Goal: Task Accomplishment & Management: Complete application form

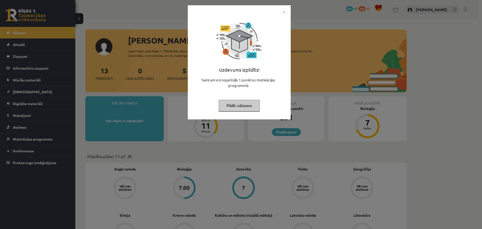
click at [245, 103] on button "Pildīt nākamo" at bounding box center [239, 106] width 41 height 12
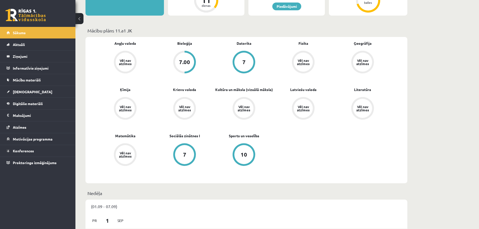
scroll to position [42, 0]
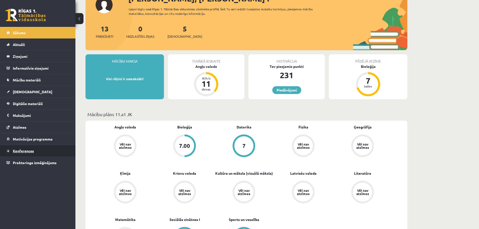
click at [31, 147] on link "Konferences" at bounding box center [38, 151] width 63 height 12
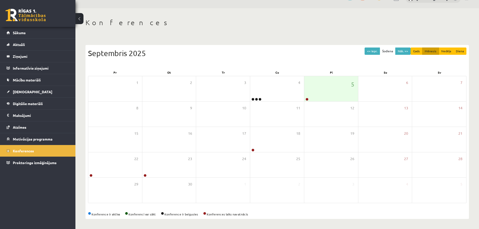
scroll to position [11, 0]
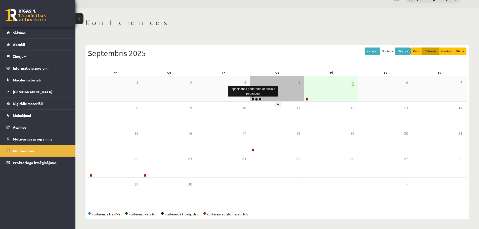
click at [254, 98] on link at bounding box center [252, 99] width 3 height 3
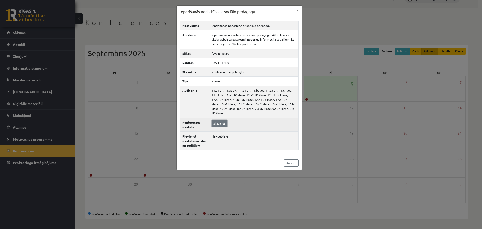
click at [221, 120] on link "Skatīties" at bounding box center [220, 123] width 16 height 7
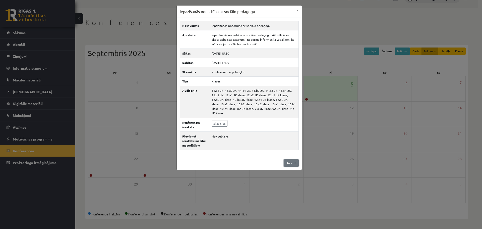
click at [290, 159] on link "Aizvērt" at bounding box center [291, 162] width 15 height 7
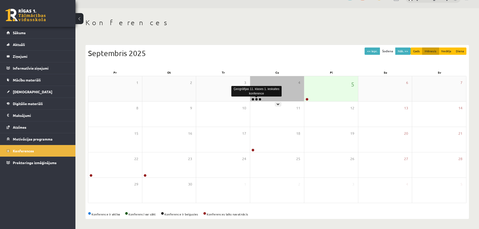
click at [256, 98] on link at bounding box center [256, 99] width 3 height 3
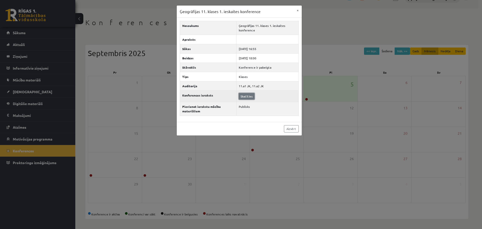
click at [247, 98] on link "Skatīties" at bounding box center [247, 96] width 16 height 7
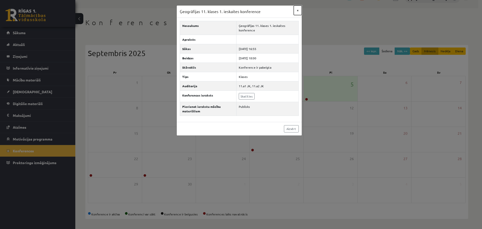
click at [298, 10] on button "×" at bounding box center [298, 11] width 8 height 10
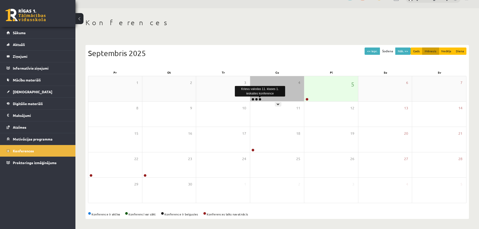
click at [260, 100] on link at bounding box center [259, 99] width 3 height 3
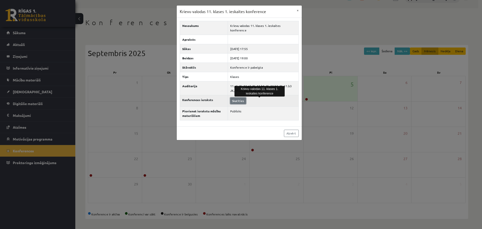
click at [242, 98] on link "Skatīties" at bounding box center [238, 100] width 16 height 7
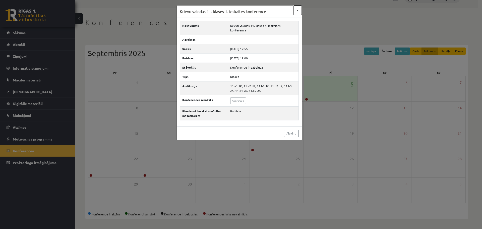
click at [298, 10] on button "×" at bounding box center [298, 11] width 8 height 10
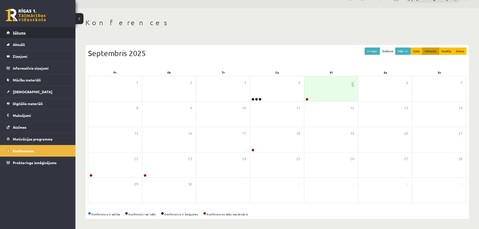
click at [15, 33] on span "Sākums" at bounding box center [19, 32] width 13 height 5
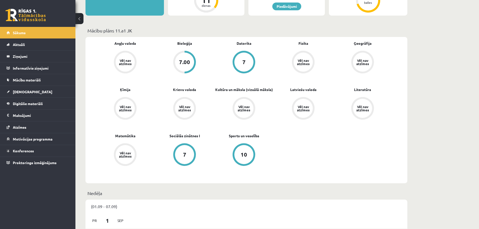
scroll to position [42, 0]
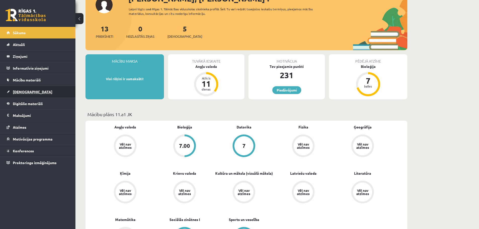
click at [21, 90] on span "[DEMOGRAPHIC_DATA]" at bounding box center [32, 91] width 39 height 5
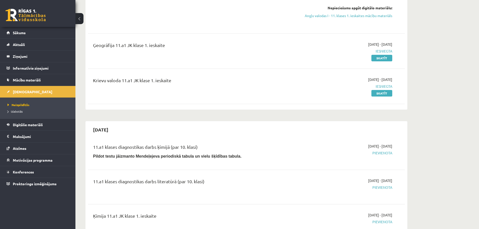
scroll to position [42, 0]
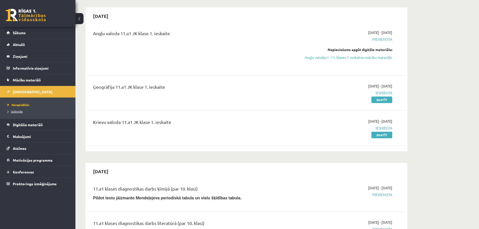
click at [17, 111] on span "Izlabotās" at bounding box center [15, 111] width 15 height 4
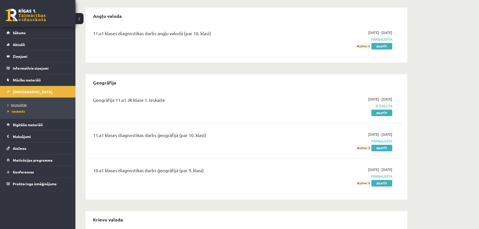
click at [17, 105] on span "Neizpildītās" at bounding box center [17, 105] width 19 height 4
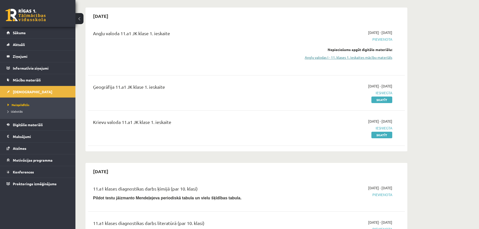
click at [330, 58] on link "Angļu valodas I - 11. klases 1. ieskaites mācību materiāls" at bounding box center [344, 57] width 95 height 5
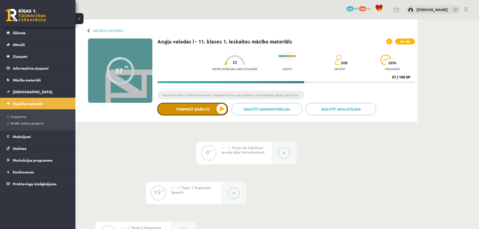
click at [220, 108] on button "Turpināt iesākto" at bounding box center [192, 109] width 70 height 13
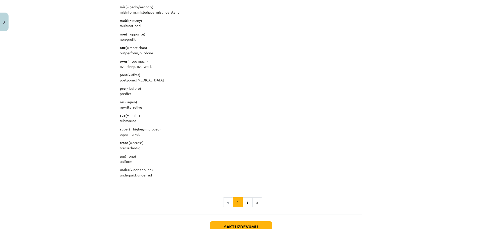
scroll to position [557, 0]
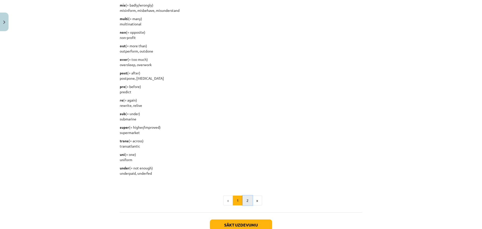
click at [245, 198] on button "2" at bounding box center [248, 200] width 10 height 10
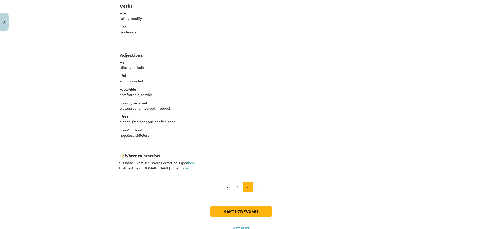
scroll to position [366, 0]
click at [189, 161] on link "here" at bounding box center [191, 162] width 7 height 5
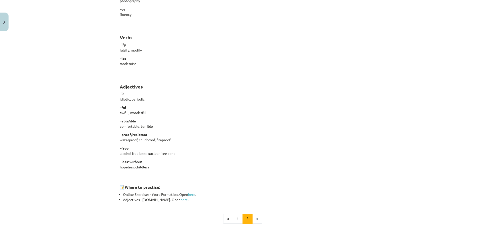
scroll to position [348, 0]
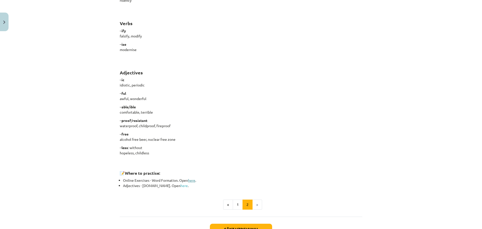
click at [192, 181] on link "here" at bounding box center [191, 180] width 7 height 5
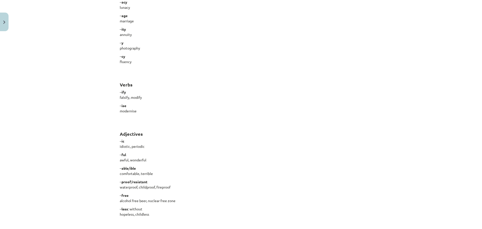
scroll to position [386, 0]
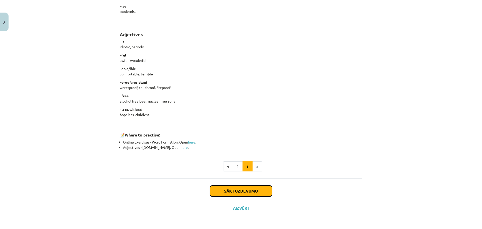
click at [257, 189] on button "Sākt uzdevumu" at bounding box center [241, 190] width 62 height 11
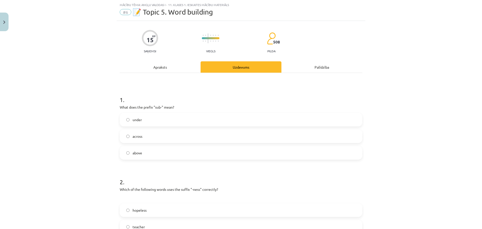
scroll to position [55, 0]
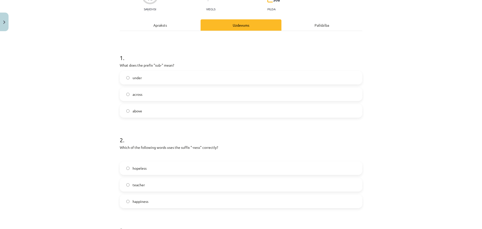
click at [130, 82] on label "under" at bounding box center [241, 77] width 242 height 13
click at [157, 202] on label "happiness" at bounding box center [241, 201] width 242 height 13
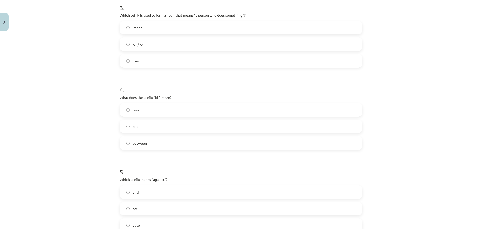
scroll to position [279, 0]
click at [137, 44] on span "-er / -or" at bounding box center [138, 42] width 11 height 5
click at [142, 109] on label "two" at bounding box center [241, 108] width 242 height 13
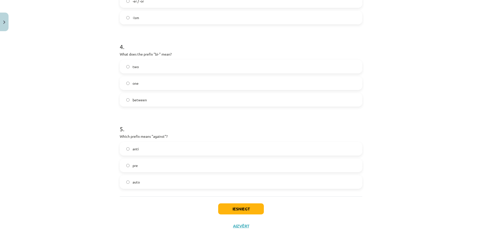
scroll to position [338, 0]
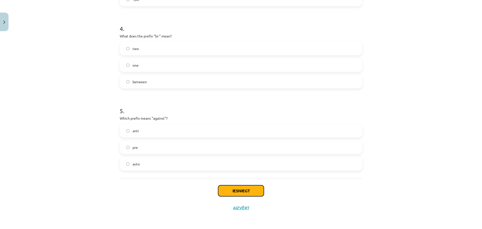
click at [244, 191] on button "Iesniegt" at bounding box center [241, 190] width 46 height 11
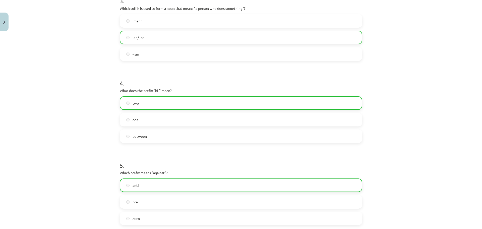
scroll to position [354, 0]
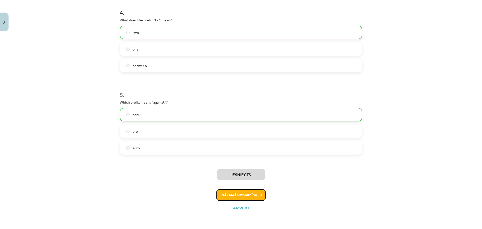
click at [247, 197] on button "Nākamā nodarbība" at bounding box center [241, 195] width 49 height 12
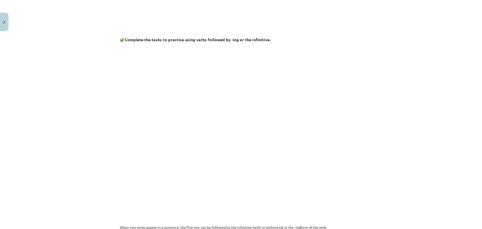
scroll to position [55, 0]
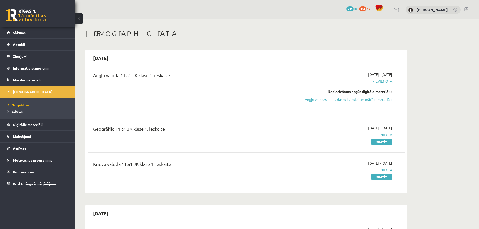
scroll to position [42, 0]
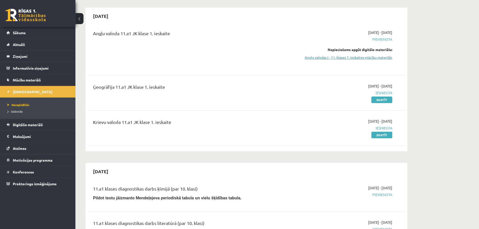
click at [373, 58] on link "Angļu valodas I - 11. klases 1. ieskaites mācību materiāls" at bounding box center [344, 57] width 95 height 5
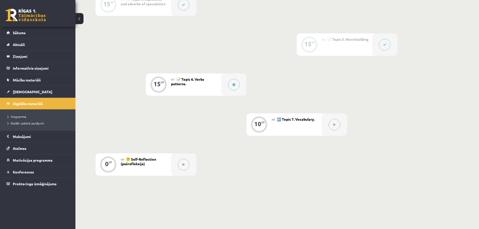
scroll to position [343, 0]
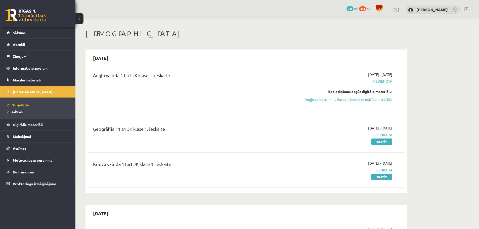
scroll to position [42, 0]
